Goal: Communication & Community: Ask a question

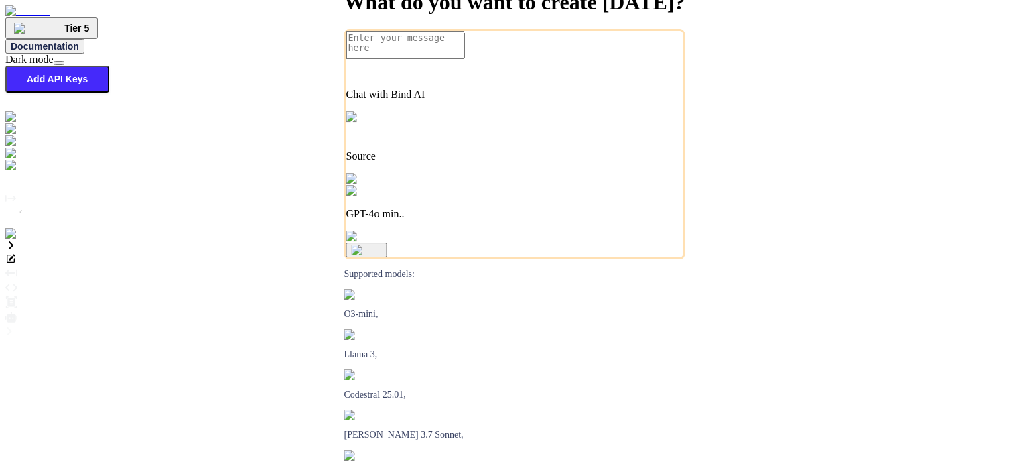
type textarea "x"
drag, startPoint x: 1510, startPoint y: 1, endPoint x: 674, endPoint y: 147, distance: 848.2
click at [674, 267] on div "What do you want to create today? Chat with Bind AI Source GPT-4o min.. Support…" at bounding box center [514, 267] width 1019 height 0
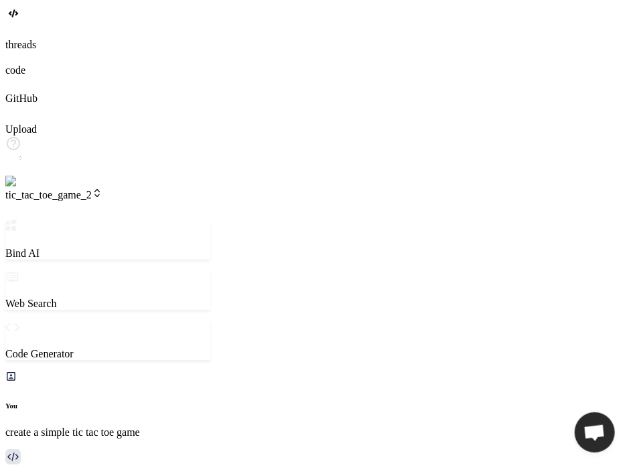
scroll to position [25, 0]
click at [15, 39] on div at bounding box center [315, 31] width 621 height 15
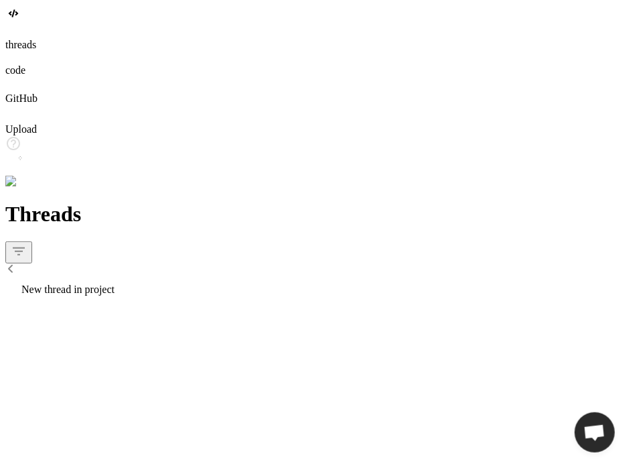
click at [115, 283] on span "New thread in project" at bounding box center [67, 288] width 93 height 11
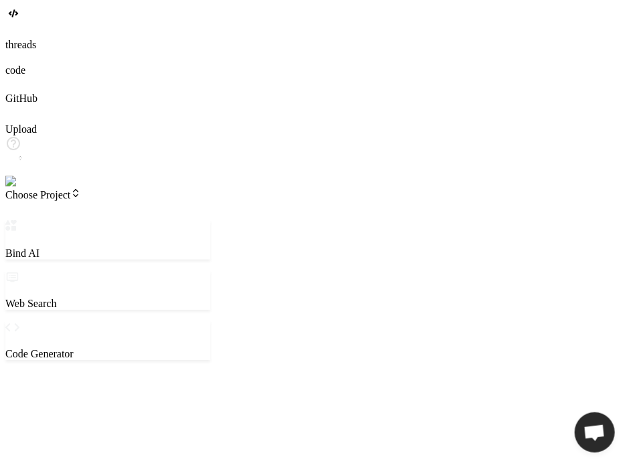
type textarea "x"
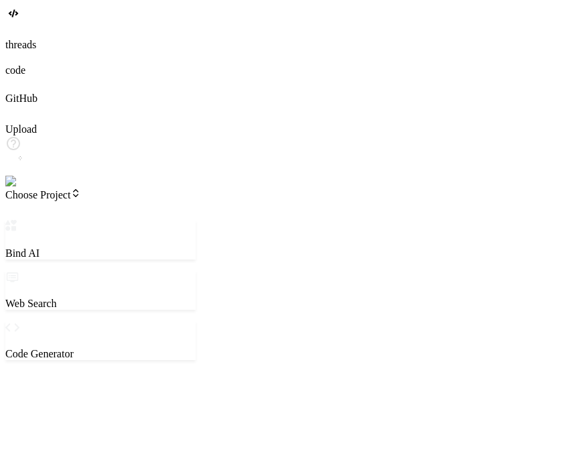
type textarea "x"
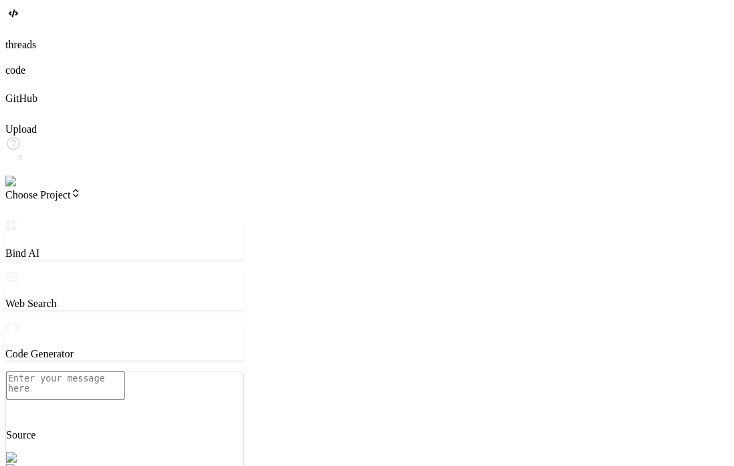
type textarea "x"
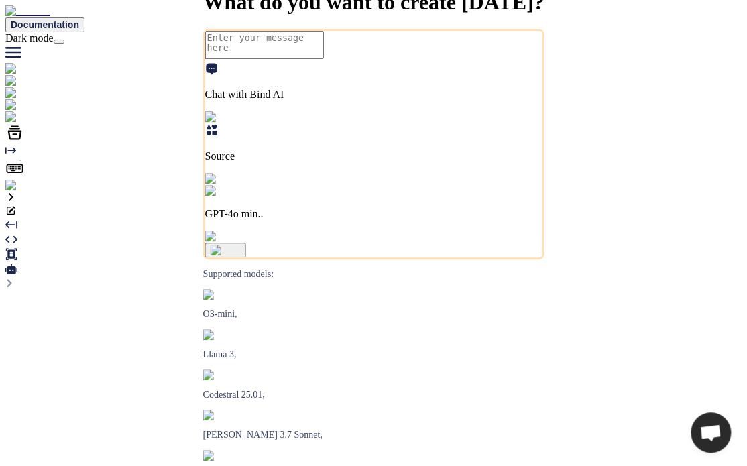
type textarea "x"
